Goal: Transaction & Acquisition: Purchase product/service

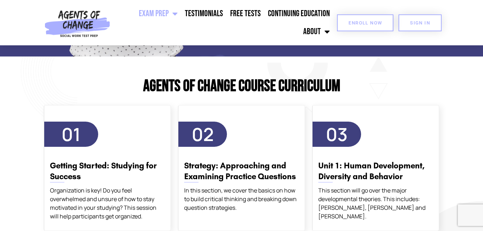
click at [379, 27] on link "Enroll Now" at bounding box center [365, 22] width 56 height 17
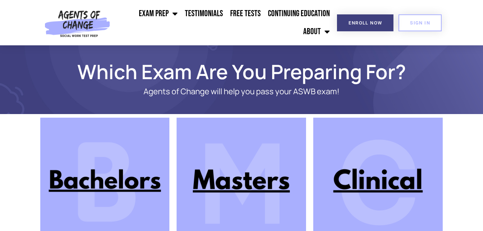
click at [398, 185] on img at bounding box center [377, 182] width 129 height 129
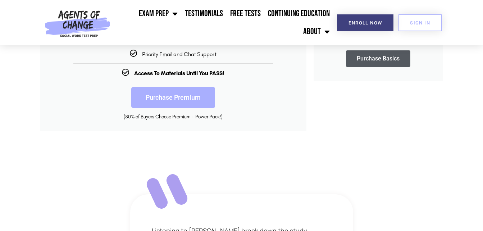
scroll to position [86, 0]
